Goal: Task Accomplishment & Management: Manage account settings

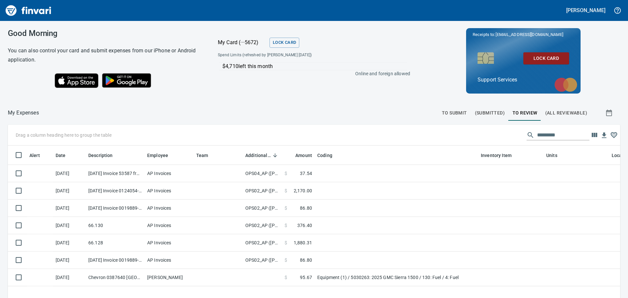
scroll to position [216, 598]
click at [464, 114] on button "To Submit" at bounding box center [454, 113] width 33 height 16
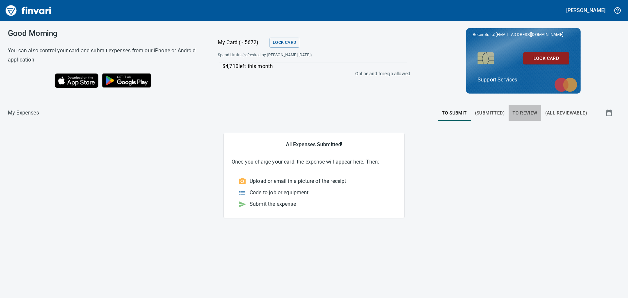
click at [525, 113] on span "To Review" at bounding box center [525, 113] width 25 height 8
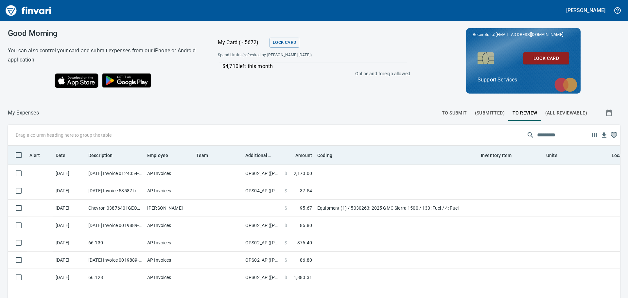
click at [259, 160] on th "Additional Reviewer" at bounding box center [262, 155] width 39 height 19
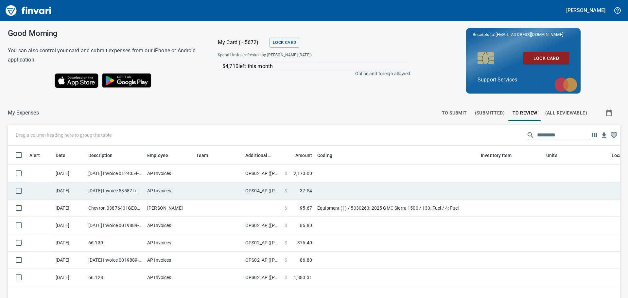
click at [262, 190] on td "OPS04_AP ([PERSON_NAME], [PERSON_NAME], [PERSON_NAME], [PERSON_NAME], [PERSON_N…" at bounding box center [262, 190] width 39 height 17
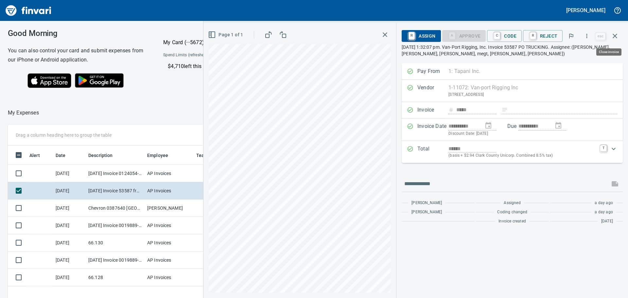
scroll to position [216, 439]
click at [616, 36] on icon "button" at bounding box center [615, 36] width 5 height 5
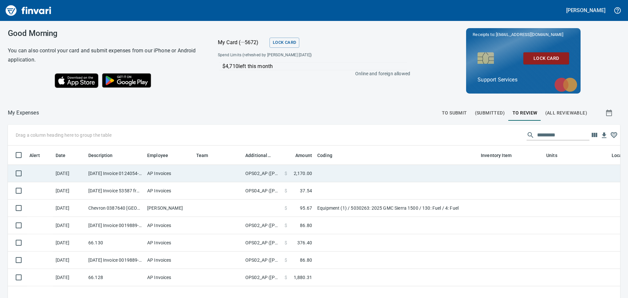
scroll to position [216, 603]
